Goal: Obtain resource: Obtain resource

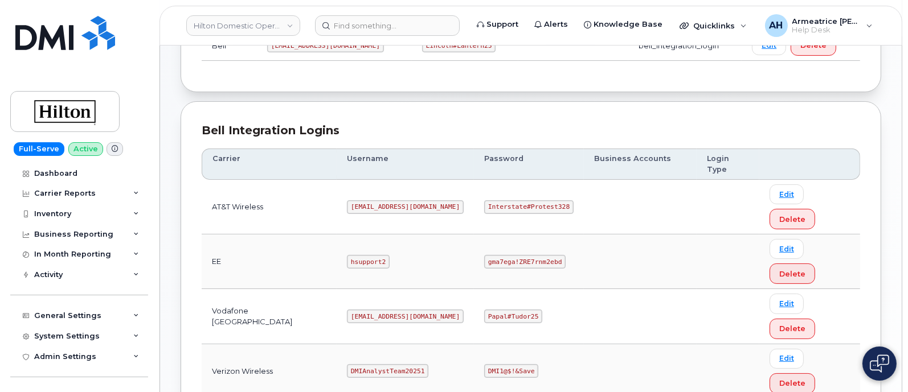
scroll to position [284, 0]
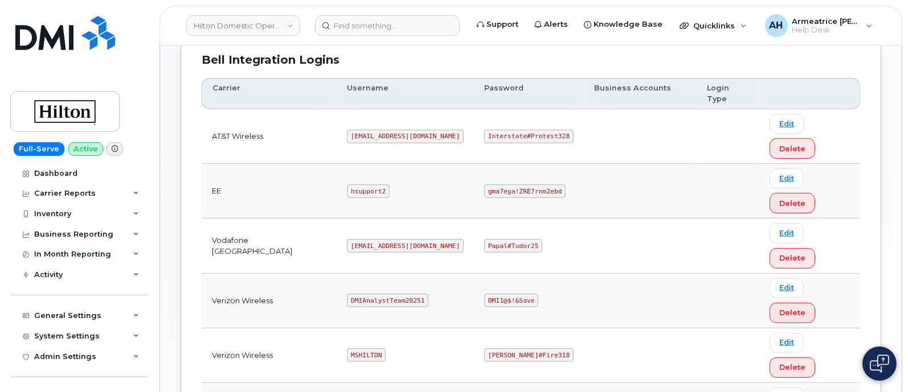
drag, startPoint x: 338, startPoint y: 325, endPoint x: 410, endPoint y: 323, distance: 71.8
copy code "[EMAIL_ADDRESS][DOMAIN_NAME]"
drag, startPoint x: 478, startPoint y: 323, endPoint x: 544, endPoint y: 320, distance: 66.1
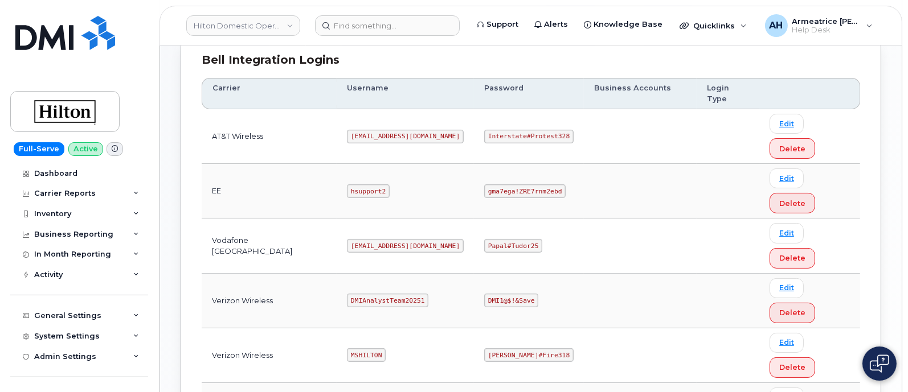
copy code "Banded#Ovechkin411"
drag, startPoint x: 476, startPoint y: 113, endPoint x: 556, endPoint y: 110, distance: 80.4
click at [556, 130] on code "Interstate#Protest328" at bounding box center [528, 137] width 89 height 14
copy code "Interstate#Protest328"
